Goal: Subscribe to service/newsletter

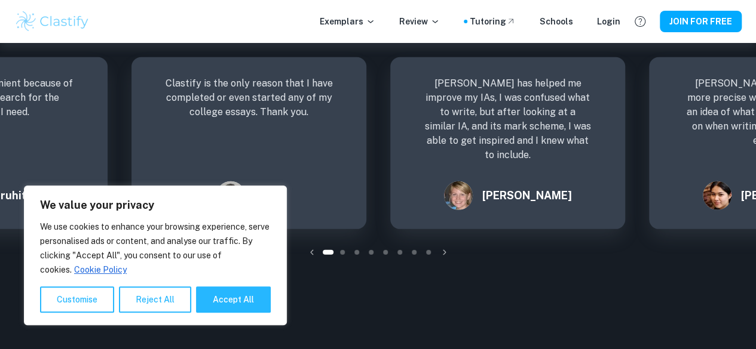
scroll to position [1494, 0]
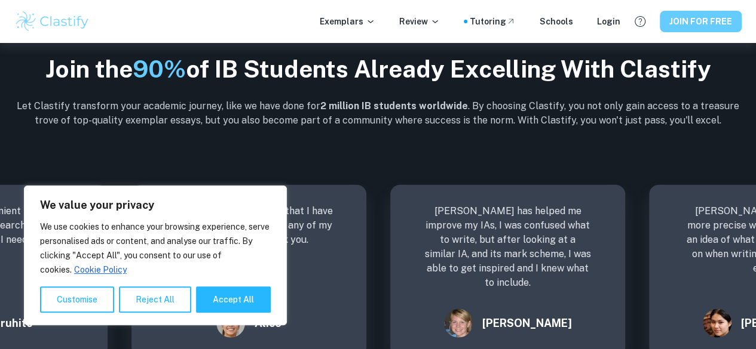
click at [692, 19] on button "JOIN FOR FREE" at bounding box center [701, 22] width 82 height 22
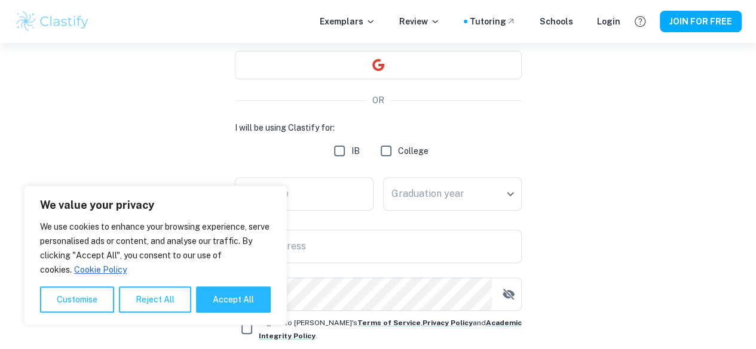
scroll to position [115, 0]
click at [337, 147] on input "IB" at bounding box center [339, 150] width 24 height 24
checkbox input "true"
click at [430, 183] on body "We value your privacy We use cookies to enhance your browsing experience, serve…" at bounding box center [378, 102] width 756 height 349
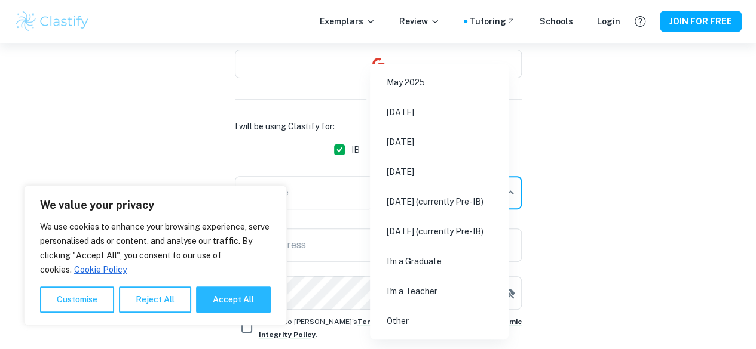
click at [216, 147] on div at bounding box center [378, 174] width 756 height 349
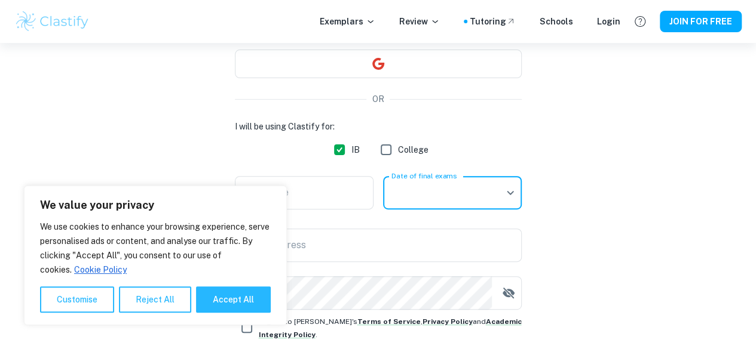
scroll to position [226, 0]
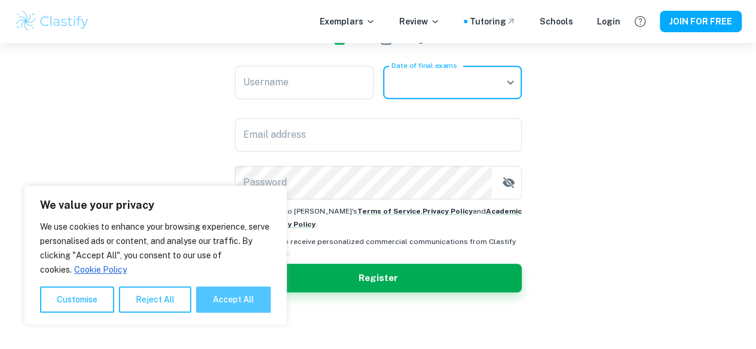
click at [250, 298] on button "Accept All" at bounding box center [233, 300] width 75 height 26
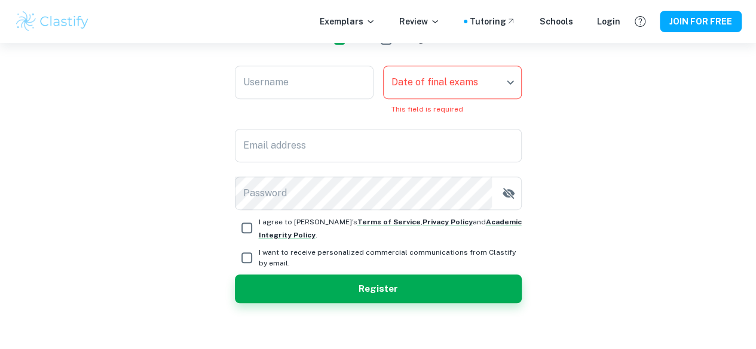
checkbox input "true"
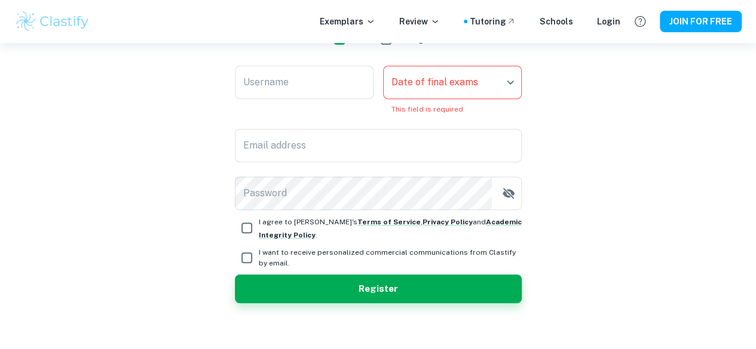
scroll to position [30, 0]
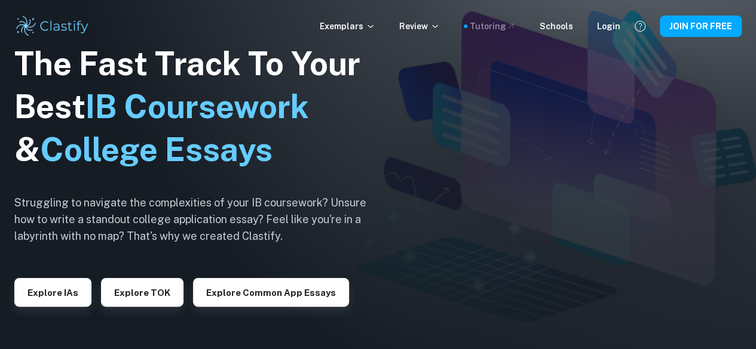
click at [496, 27] on div "Tutoring" at bounding box center [493, 26] width 46 height 13
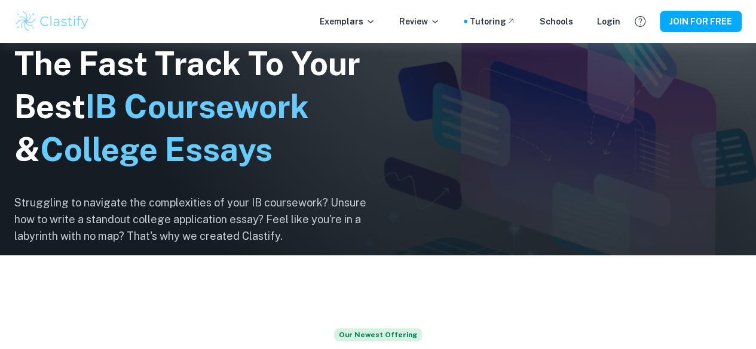
scroll to position [94, 0]
